Goal: Task Accomplishment & Management: Manage account settings

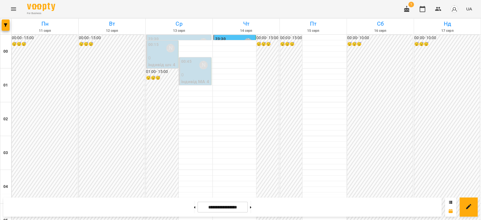
scroll to position [526, 0]
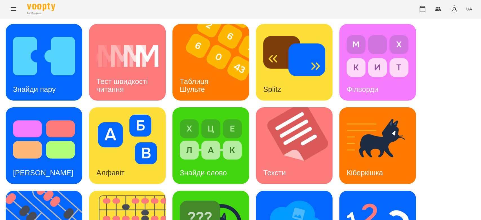
scroll to position [136, 0]
click at [231, 198] on img at bounding box center [211, 223] width 62 height 50
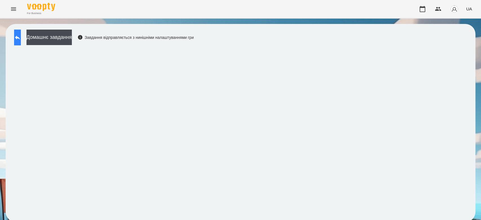
click at [18, 32] on button at bounding box center [17, 38] width 7 height 16
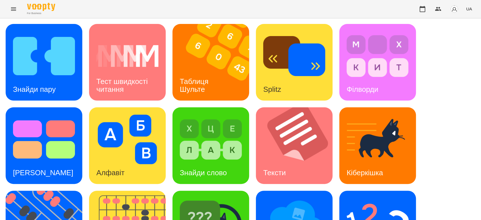
scroll to position [136, 0]
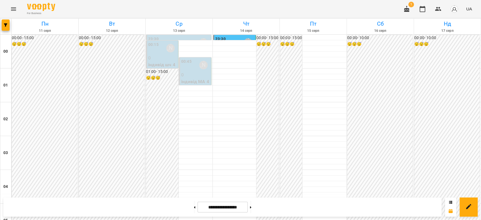
scroll to position [651, 0]
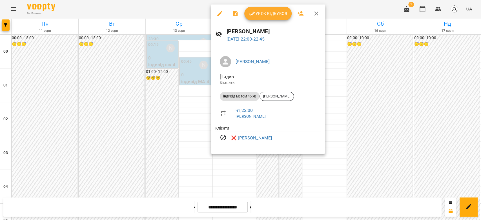
click at [361, 135] on div at bounding box center [240, 110] width 481 height 220
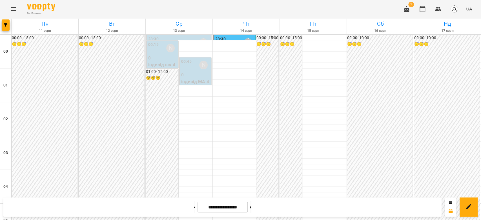
scroll to position [494, 0]
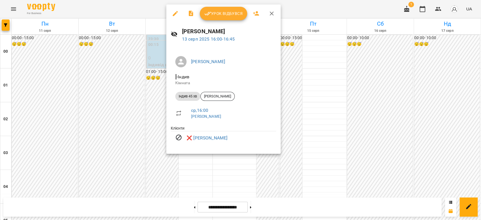
click at [163, 93] on div at bounding box center [240, 110] width 481 height 220
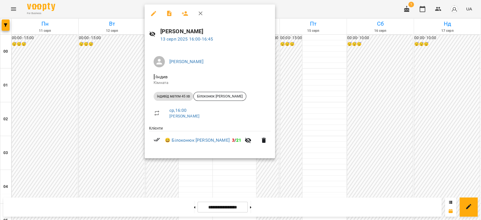
click at [299, 96] on div at bounding box center [240, 110] width 481 height 220
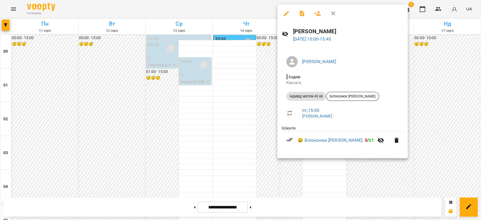
click at [248, 81] on div at bounding box center [240, 110] width 481 height 220
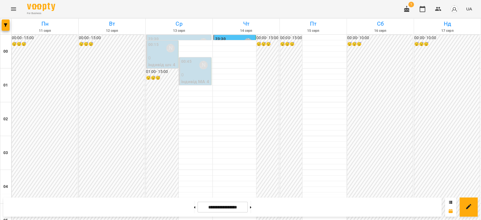
scroll to position [651, 0]
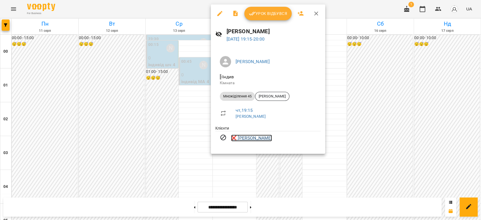
click at [250, 139] on link "❌ Аліса Лебедєва" at bounding box center [251, 138] width 41 height 7
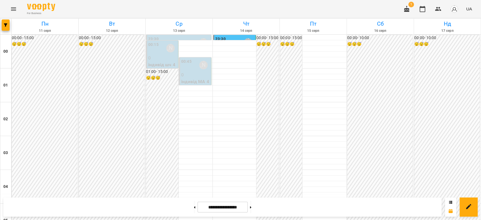
scroll to position [531, 0]
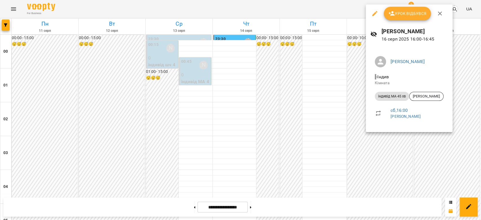
click at [359, 59] on div at bounding box center [240, 110] width 481 height 220
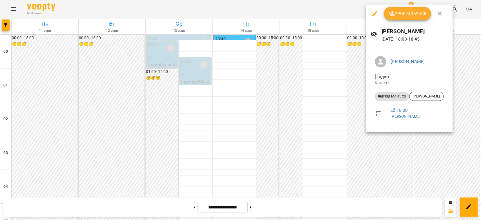
click at [340, 105] on div at bounding box center [240, 110] width 481 height 220
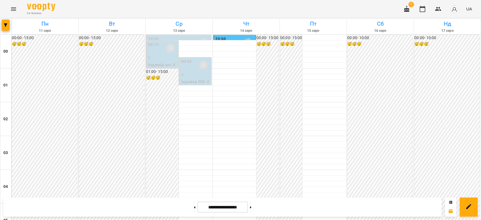
scroll to position [651, 0]
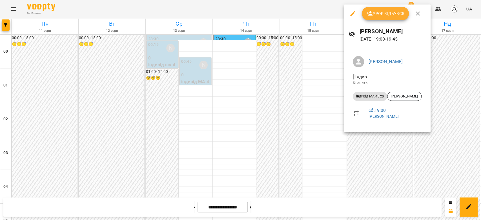
click at [311, 101] on div at bounding box center [240, 110] width 481 height 220
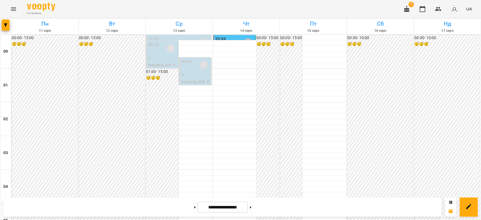
scroll to position [494, 0]
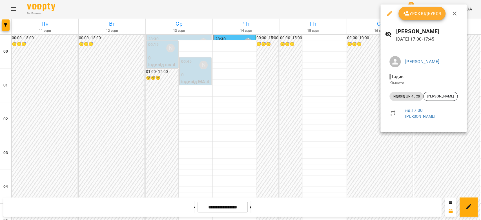
click at [333, 114] on div at bounding box center [240, 110] width 481 height 220
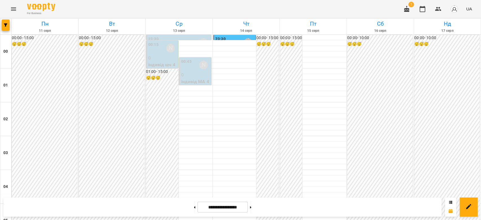
scroll to position [651, 0]
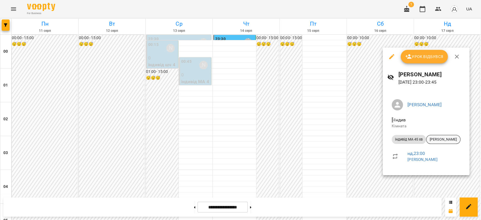
click at [447, 137] on span "Владислав Мосюра" at bounding box center [443, 139] width 34 height 5
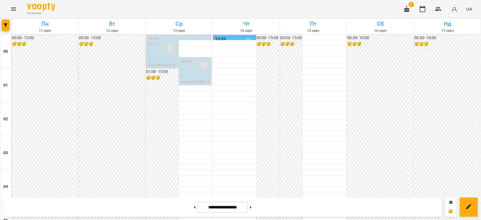
scroll to position [282, 0]
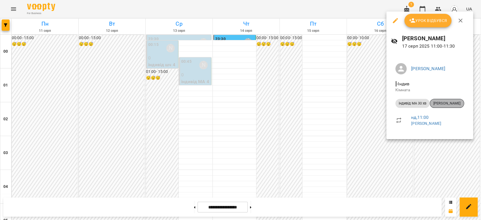
click at [452, 102] on span "Наконечний Юрій" at bounding box center [447, 103] width 34 height 5
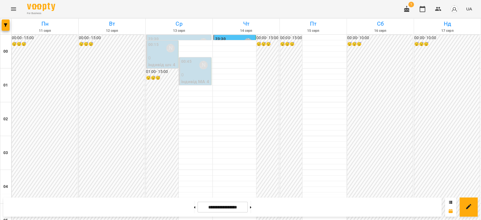
scroll to position [500, 0]
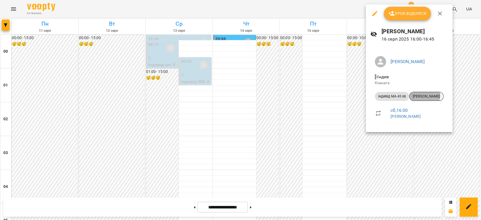
click at [419, 95] on span "Глушак Артур" at bounding box center [426, 96] width 34 height 5
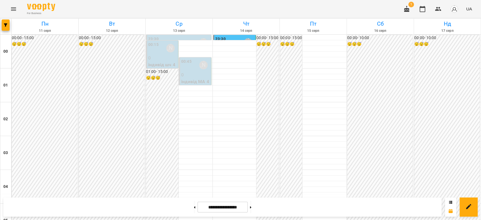
scroll to position [563, 0]
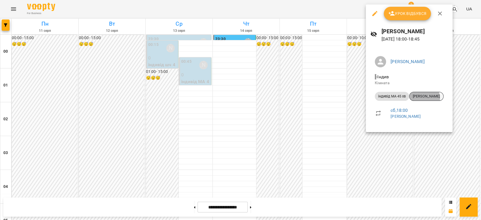
click at [420, 98] on span "Ващук Матей" at bounding box center [426, 96] width 34 height 5
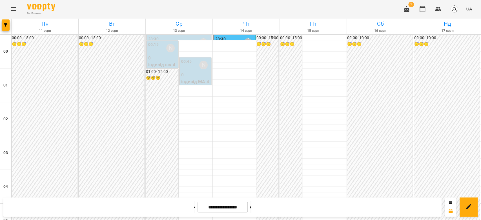
scroll to position [651, 0]
